Goal: Task Accomplishment & Management: Use online tool/utility

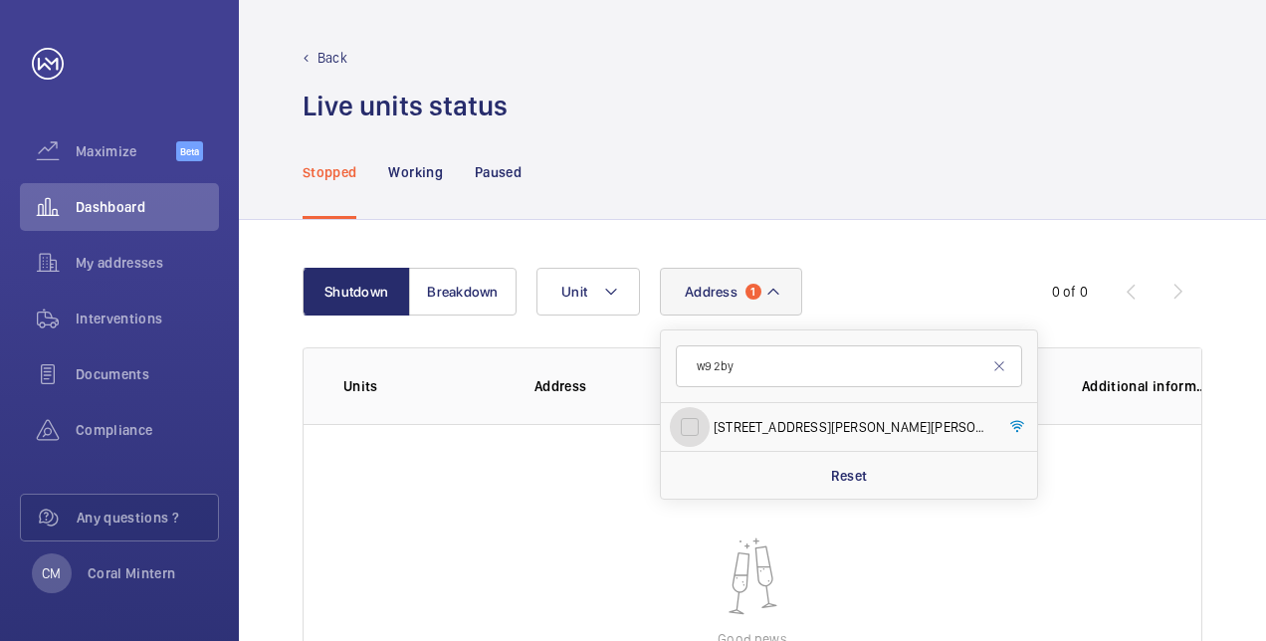
scroll to position [110, 0]
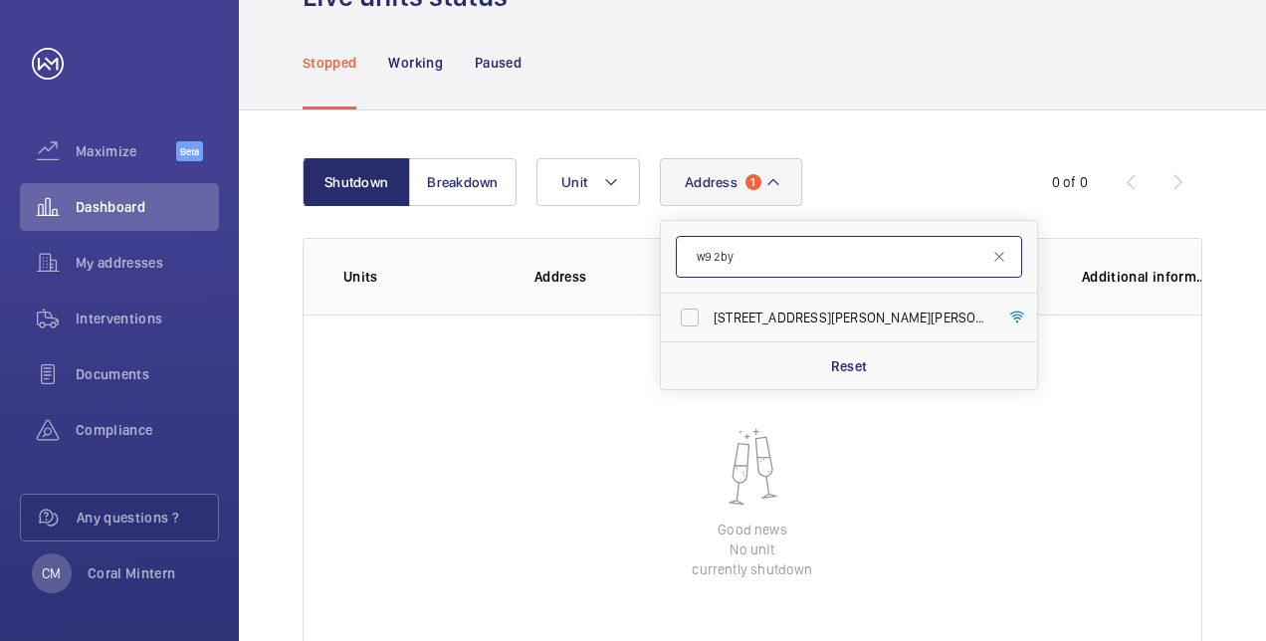
drag, startPoint x: 743, startPoint y: 253, endPoint x: 696, endPoint y: 244, distance: 47.6
click at [696, 244] on input "w9 2by" at bounding box center [849, 257] width 346 height 42
type input "dereham"
click at [870, 331] on label "[GEOGRAPHIC_DATA] - [GEOGRAPHIC_DATA]" at bounding box center [834, 318] width 346 height 48
click at [710, 331] on input "[GEOGRAPHIC_DATA] - [GEOGRAPHIC_DATA]" at bounding box center [690, 318] width 40 height 40
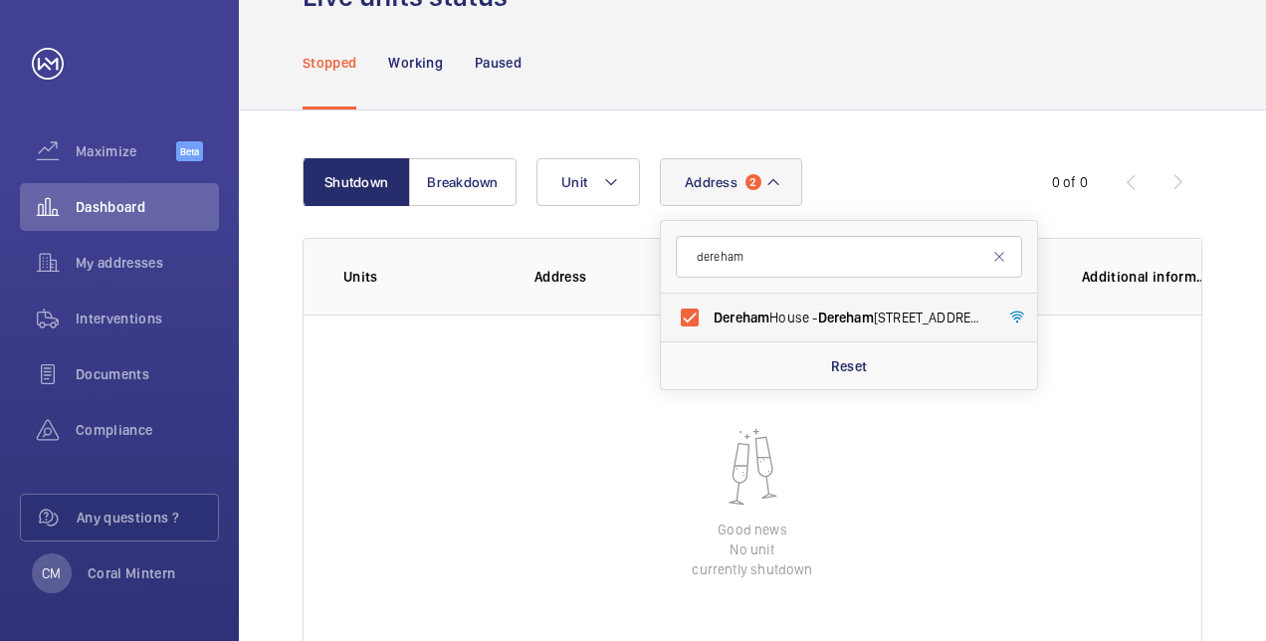
click at [847, 311] on span "Dereham" at bounding box center [846, 318] width 56 height 16
click at [710, 311] on input "[GEOGRAPHIC_DATA] - [GEOGRAPHIC_DATA]" at bounding box center [690, 318] width 40 height 40
checkbox input "false"
click at [774, 201] on button "Address 1" at bounding box center [731, 182] width 142 height 48
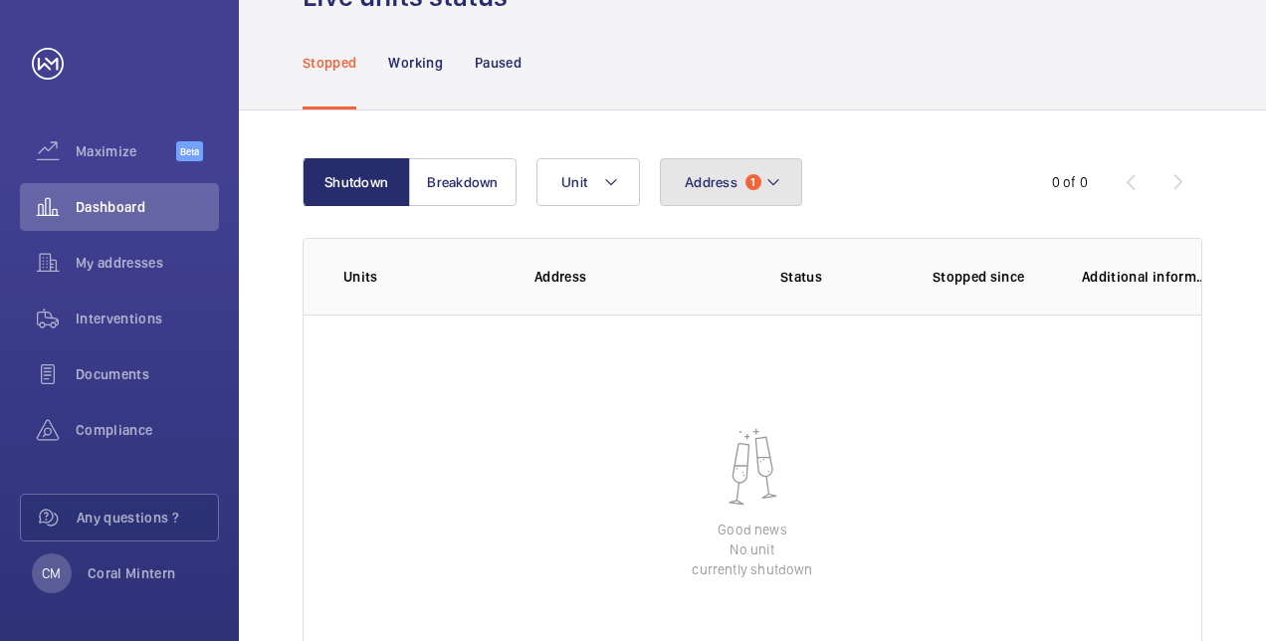
click at [760, 178] on button "Address 1" at bounding box center [731, 182] width 142 height 48
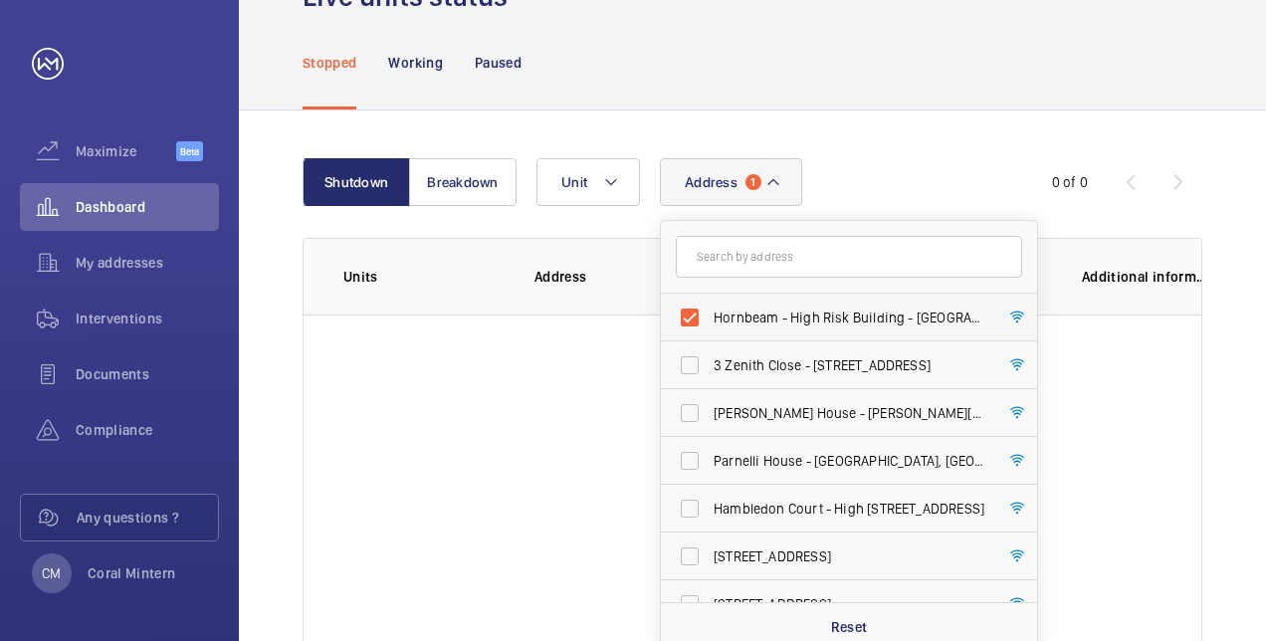
click at [822, 324] on span "Hornbeam - High Risk Building - [GEOGRAPHIC_DATA]" at bounding box center [851, 318] width 274 height 20
click at [710, 324] on input "Hornbeam - High Risk Building - [GEOGRAPHIC_DATA]" at bounding box center [690, 318] width 40 height 40
checkbox input "false"
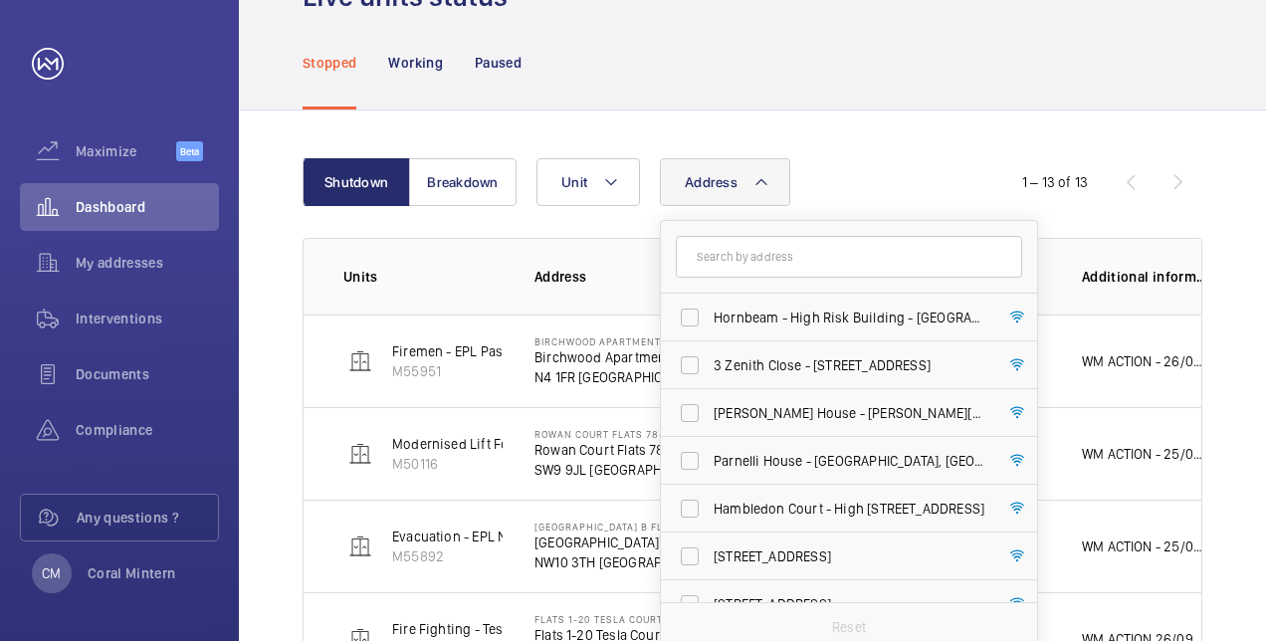
click at [986, 185] on div "1 – 13 of 13" at bounding box center [1083, 182] width 239 height 24
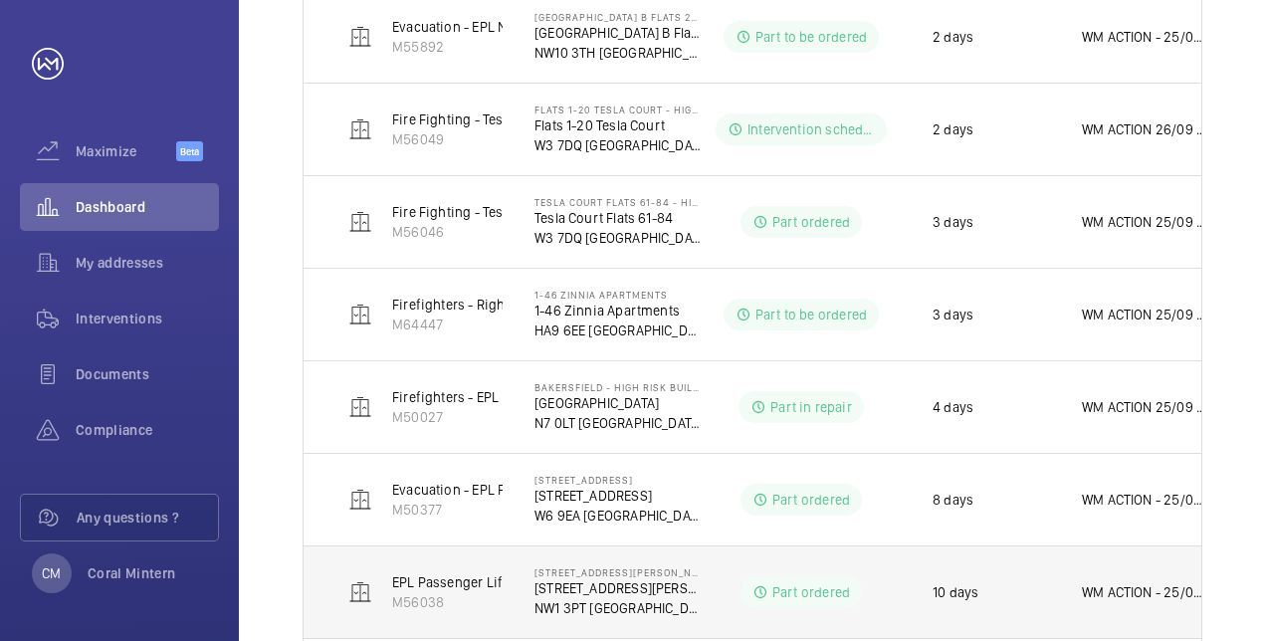
scroll to position [134, 0]
